Goal: Check status: Check status

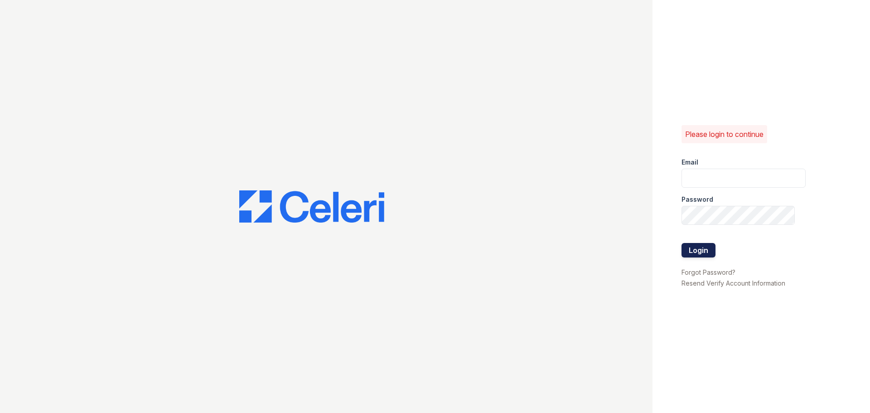
type input "[EMAIL_ADDRESS][DOMAIN_NAME]"
click at [696, 249] on button "Login" at bounding box center [698, 250] width 34 height 14
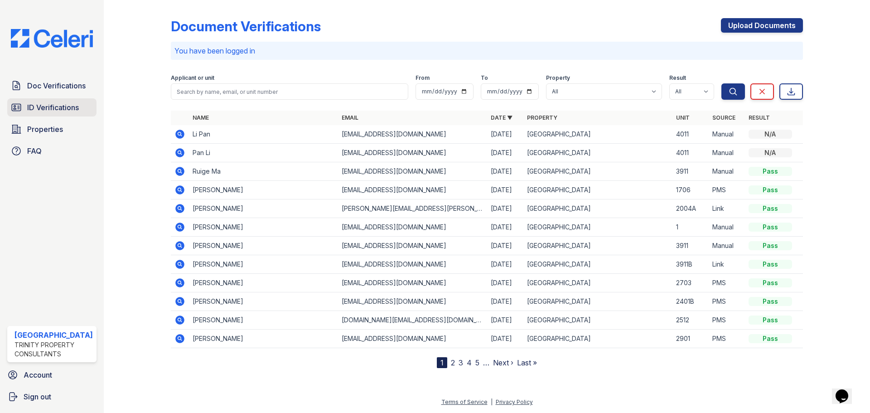
click at [54, 103] on span "ID Verifications" at bounding box center [53, 107] width 52 height 11
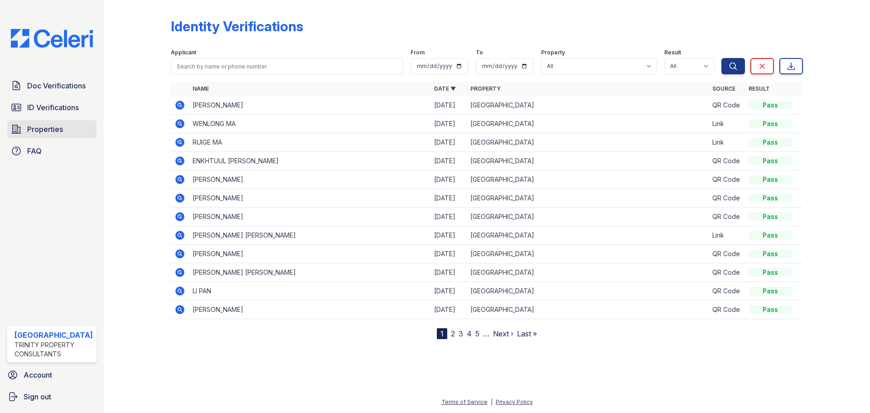
click at [39, 128] on span "Properties" at bounding box center [45, 129] width 36 height 11
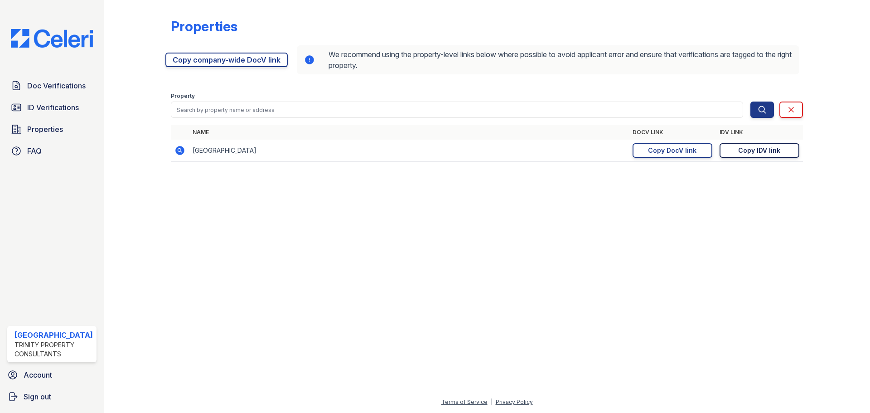
click at [766, 149] on div "Copy IDV link" at bounding box center [759, 150] width 42 height 9
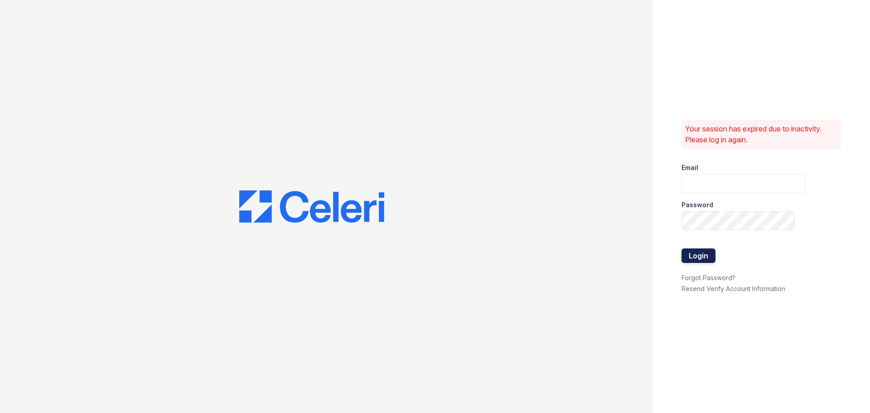
type input "[EMAIL_ADDRESS][DOMAIN_NAME]"
click at [693, 254] on button "Login" at bounding box center [698, 255] width 34 height 14
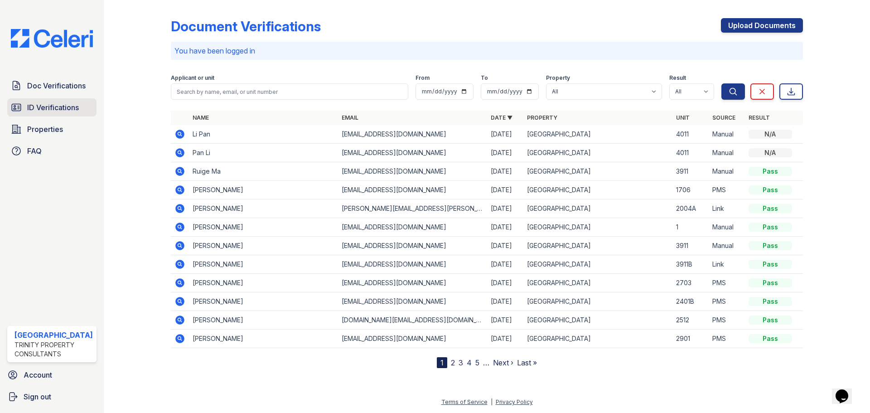
click at [58, 99] on link "ID Verifications" at bounding box center [51, 107] width 89 height 18
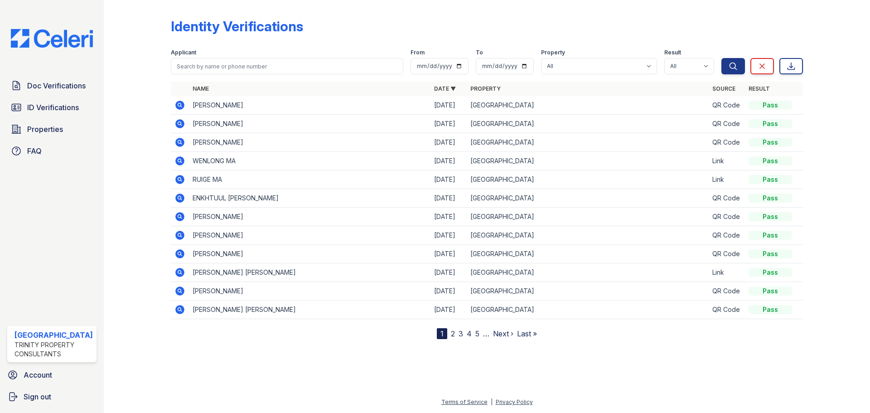
click at [180, 106] on icon at bounding box center [179, 105] width 11 height 11
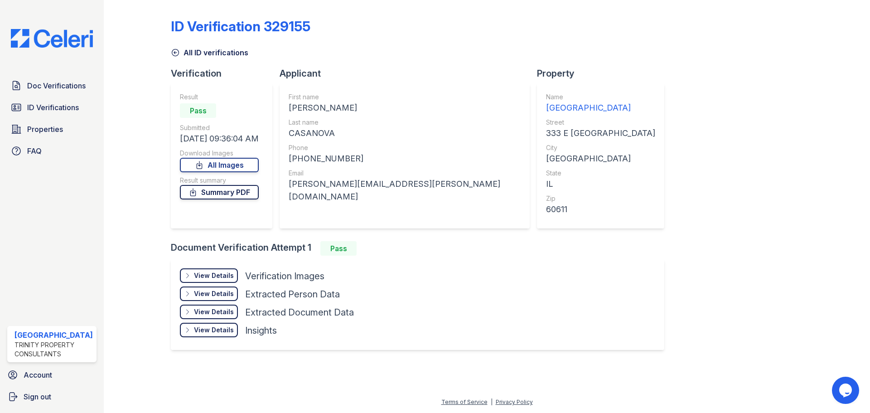
click at [224, 194] on link "Summary PDF" at bounding box center [219, 192] width 79 height 14
click at [217, 166] on link "All Images" at bounding box center [219, 165] width 79 height 14
click at [31, 108] on span "ID Verifications" at bounding box center [53, 107] width 52 height 11
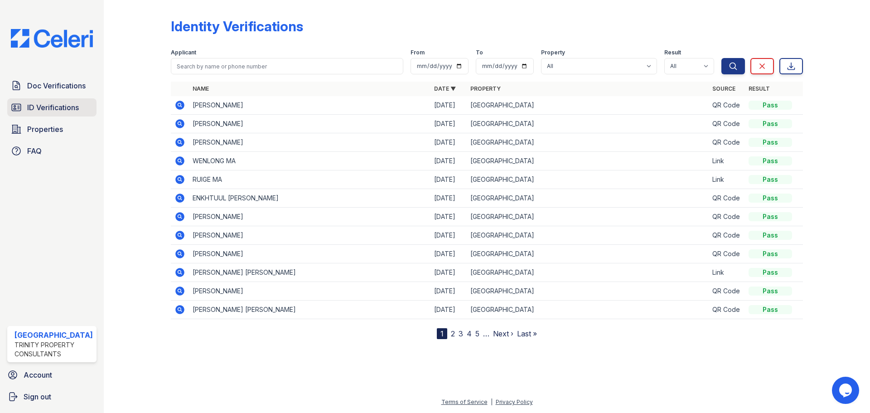
click at [48, 115] on link "ID Verifications" at bounding box center [51, 107] width 89 height 18
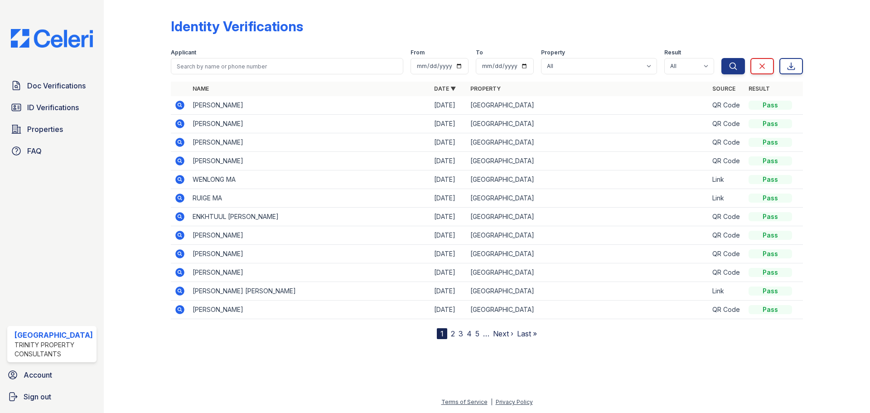
click at [178, 106] on icon at bounding box center [179, 105] width 9 height 9
